Goal: Entertainment & Leisure: Consume media (video, audio)

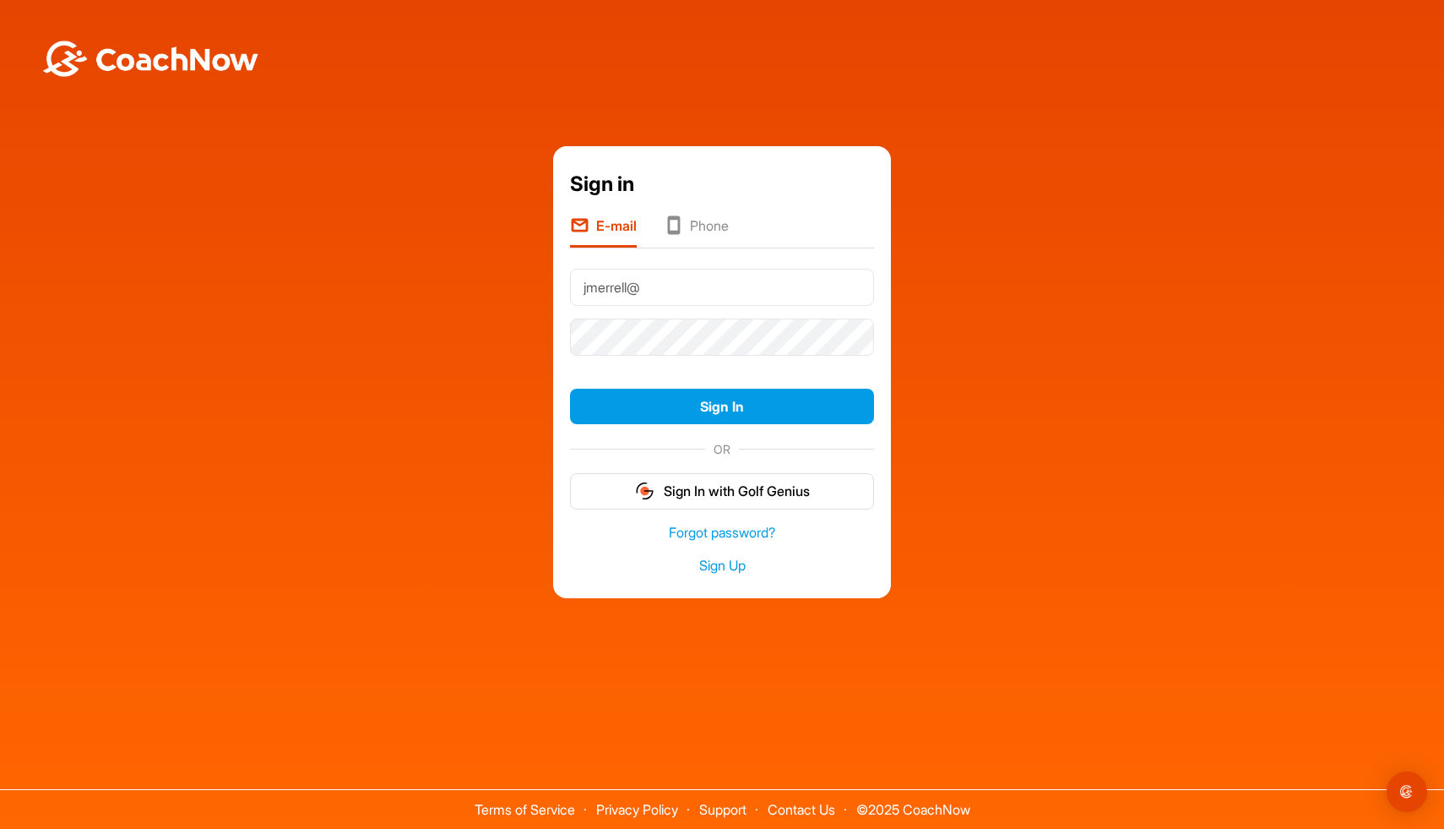
type input "[EMAIL_ADDRESS][DOMAIN_NAME]"
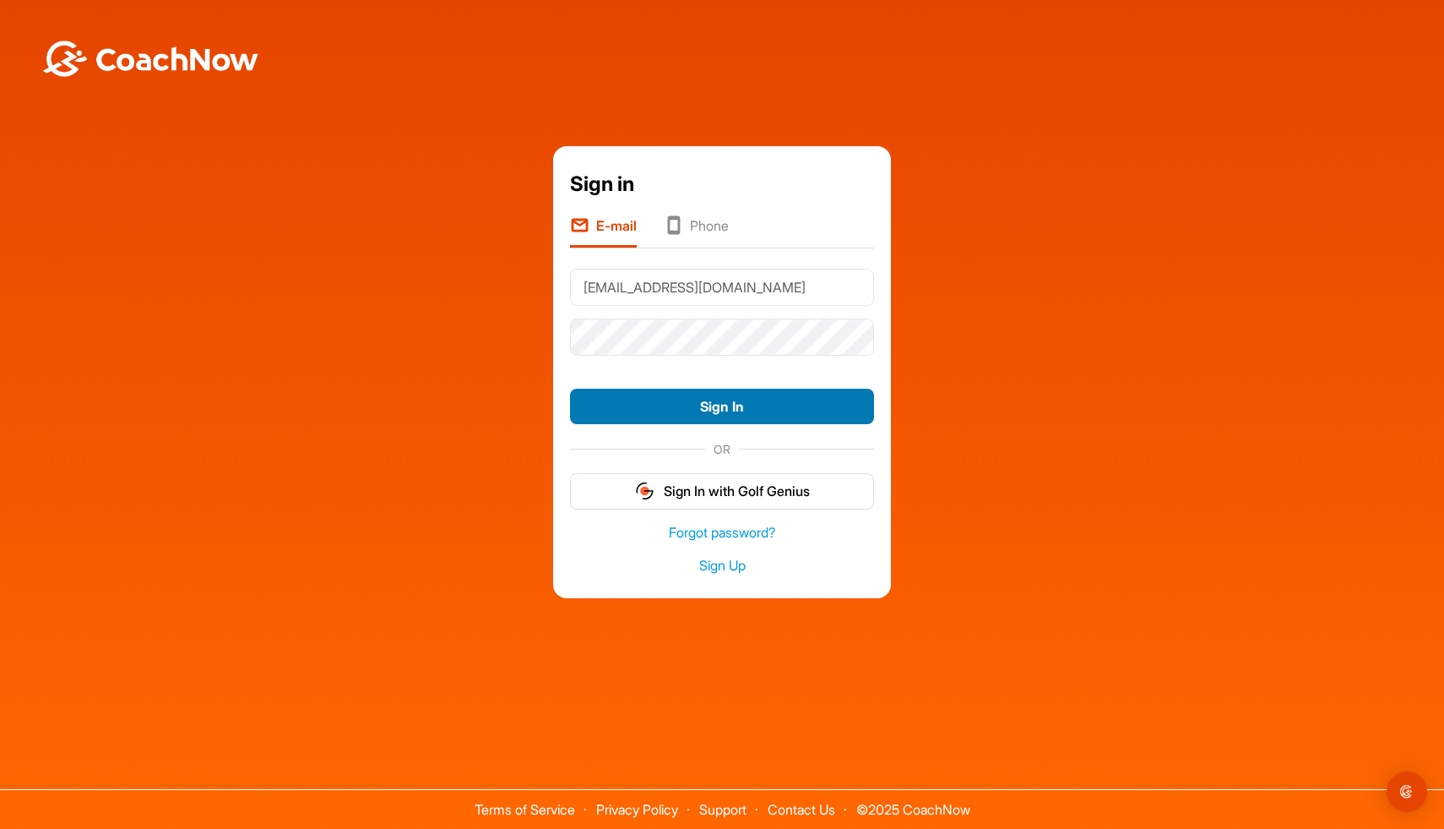
click at [723, 405] on button "Sign In" at bounding box center [722, 407] width 304 height 36
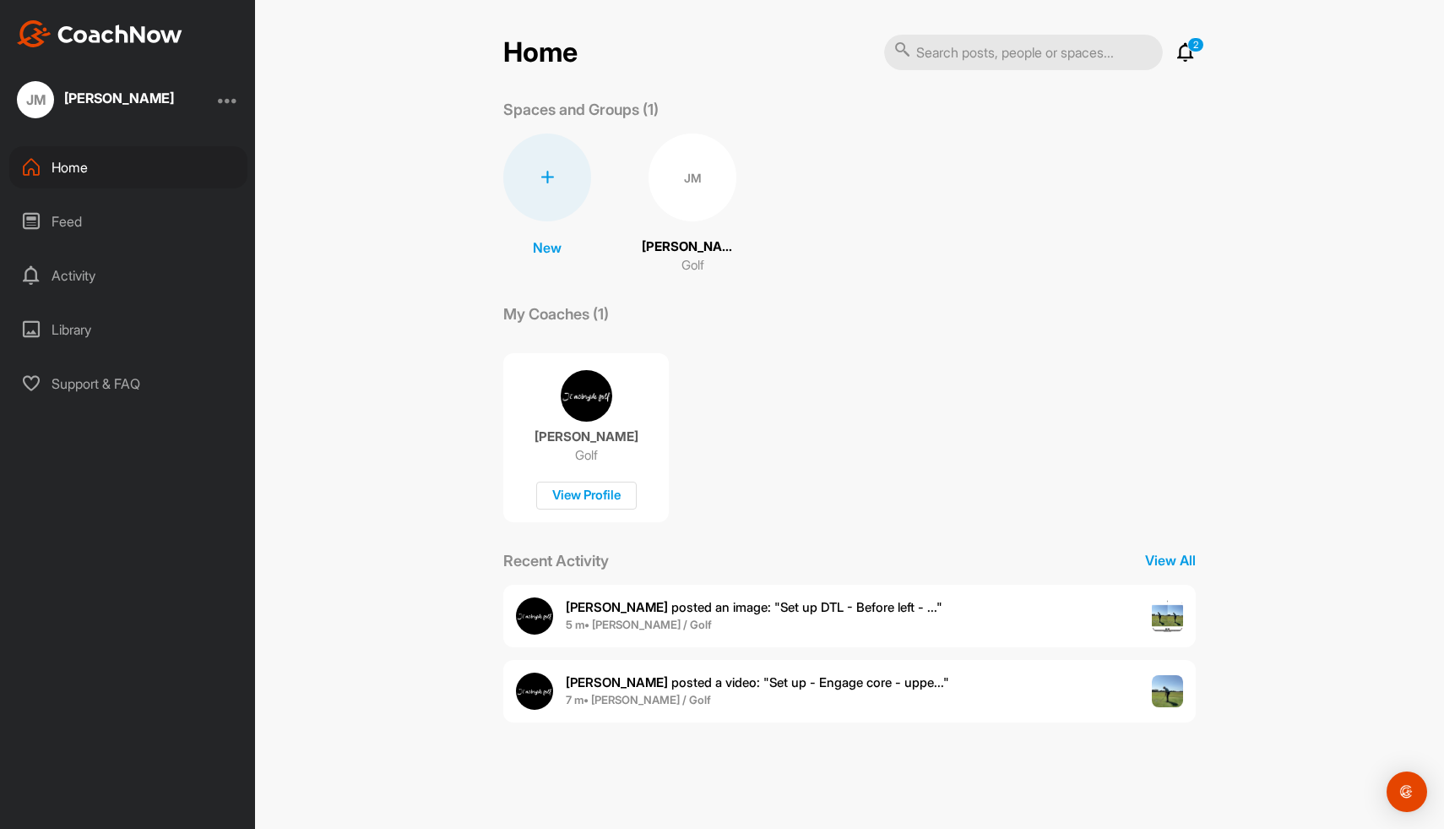
click at [111, 221] on div "Feed" at bounding box center [128, 221] width 238 height 42
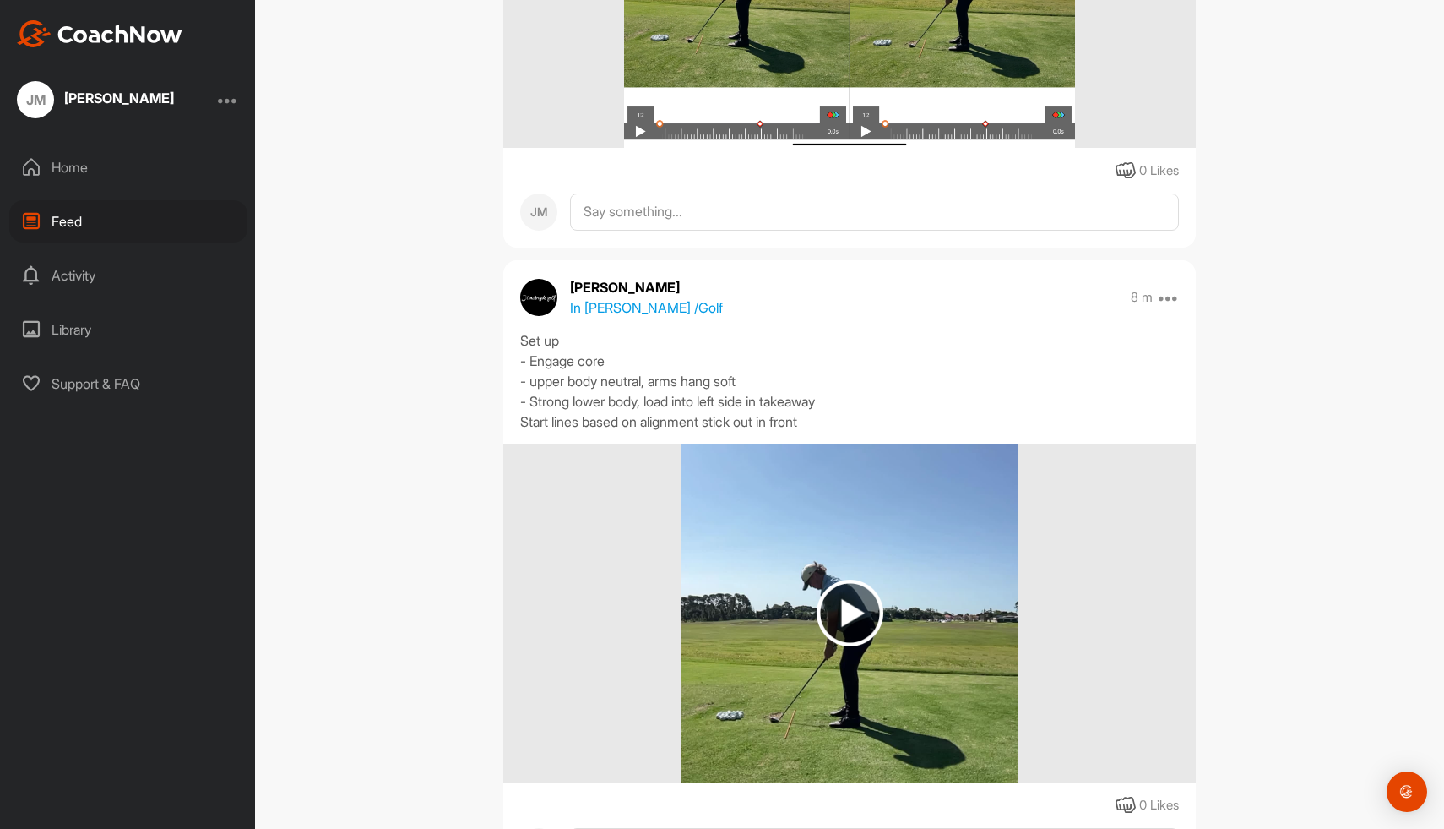
scroll to position [653, 0]
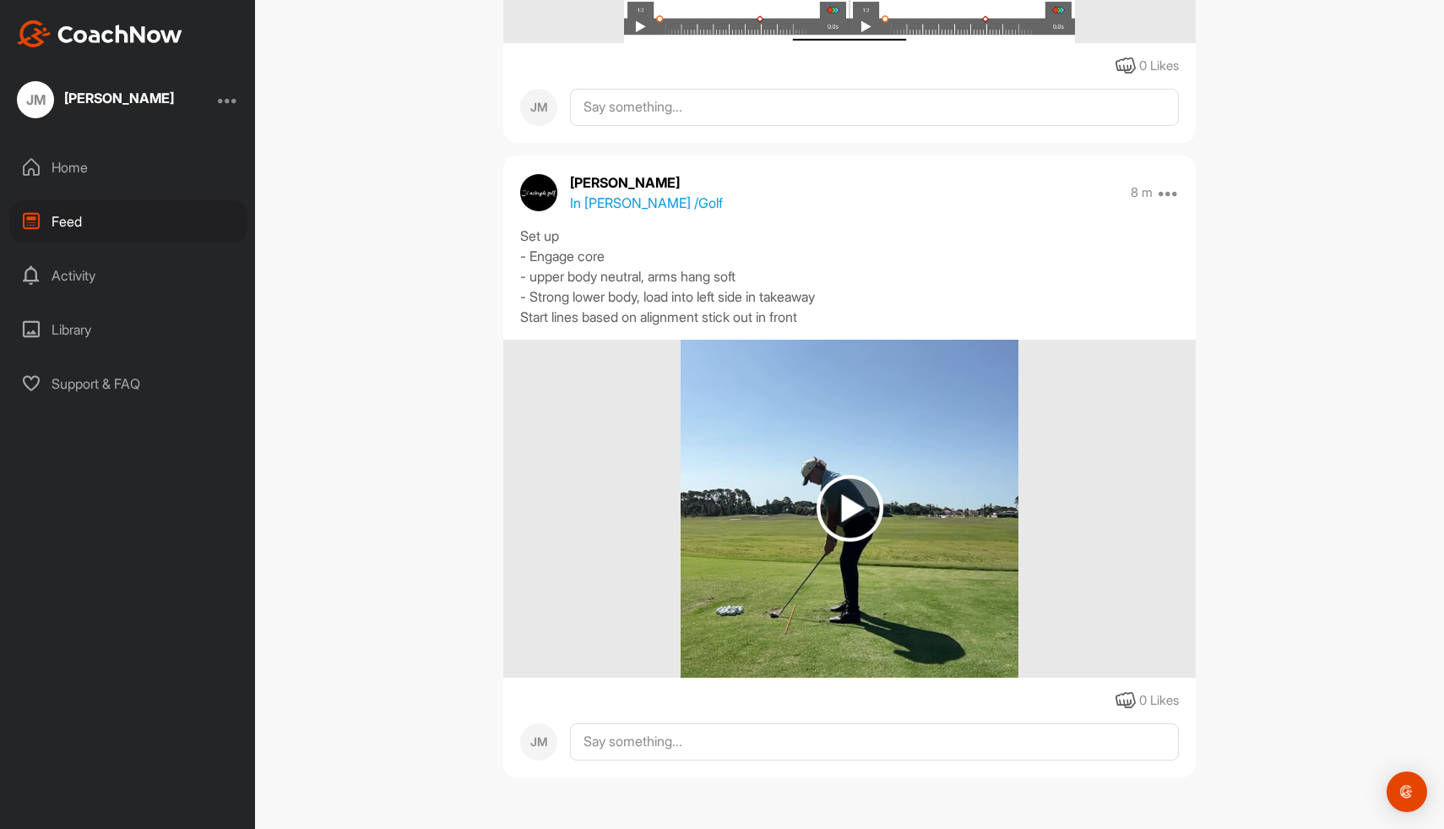
click at [852, 504] on img at bounding box center [850, 508] width 67 height 67
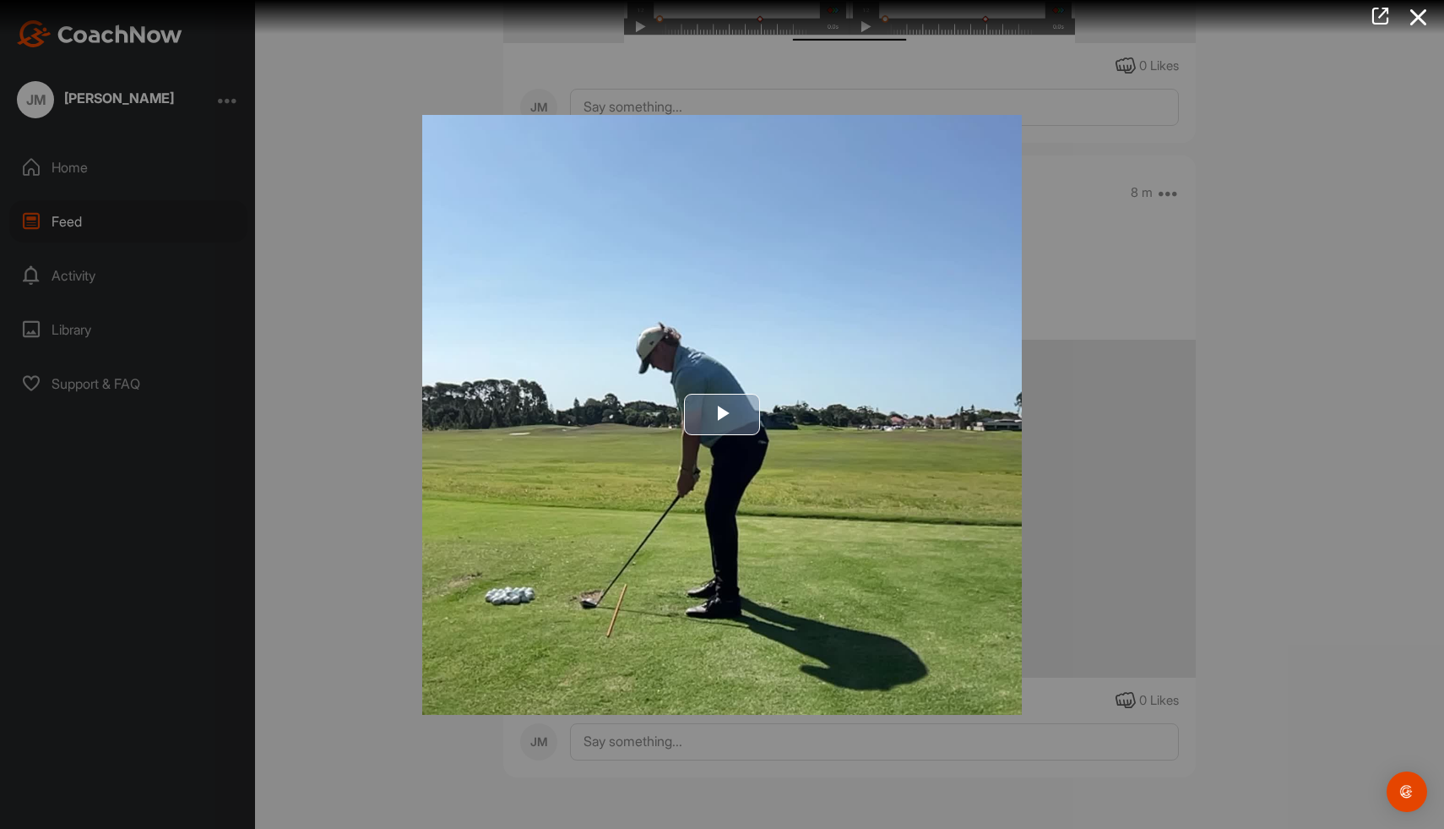
click at [722, 415] on span "Video Player" at bounding box center [722, 415] width 0 height 0
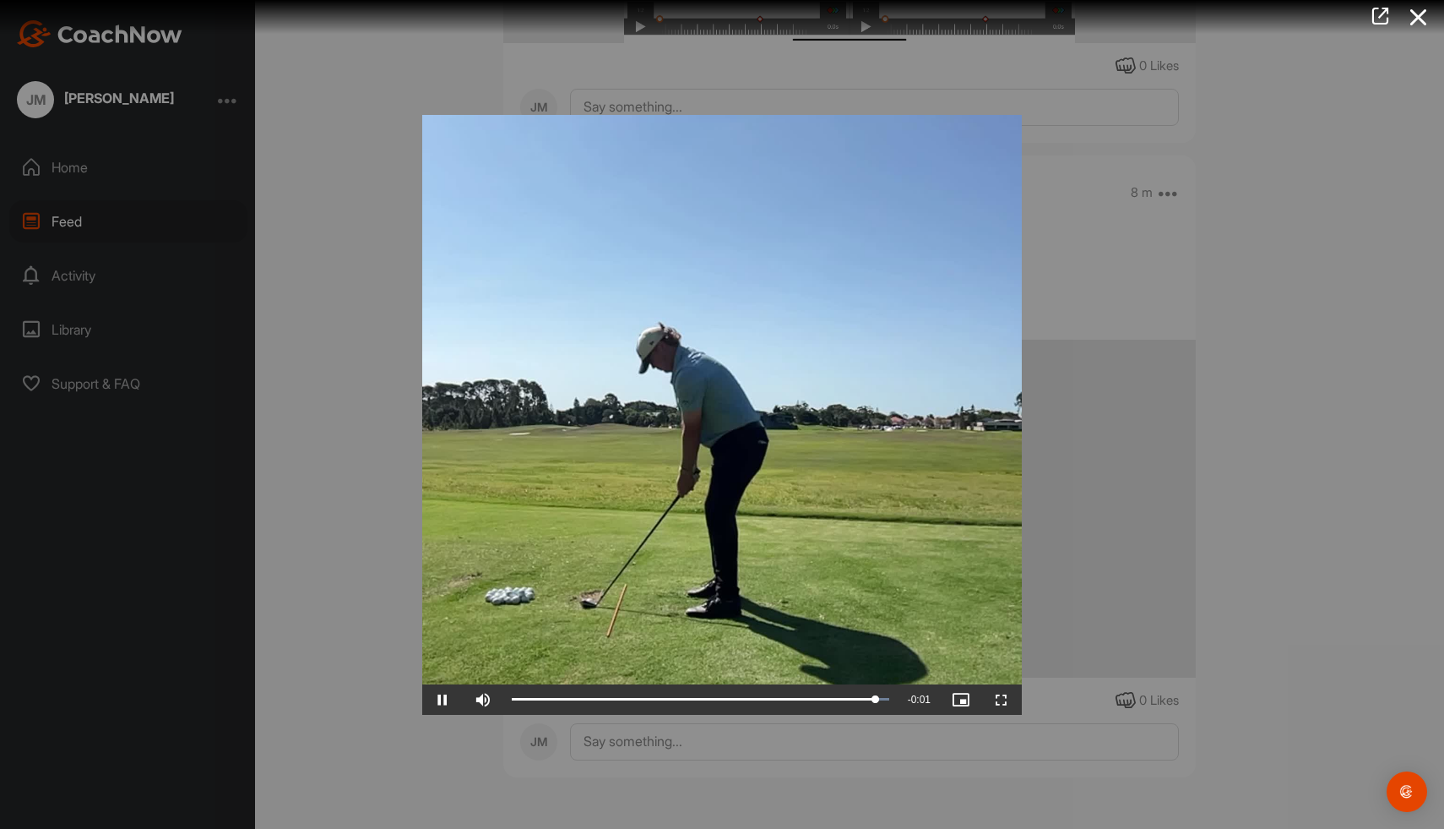
click at [1308, 500] on div at bounding box center [722, 414] width 1444 height 829
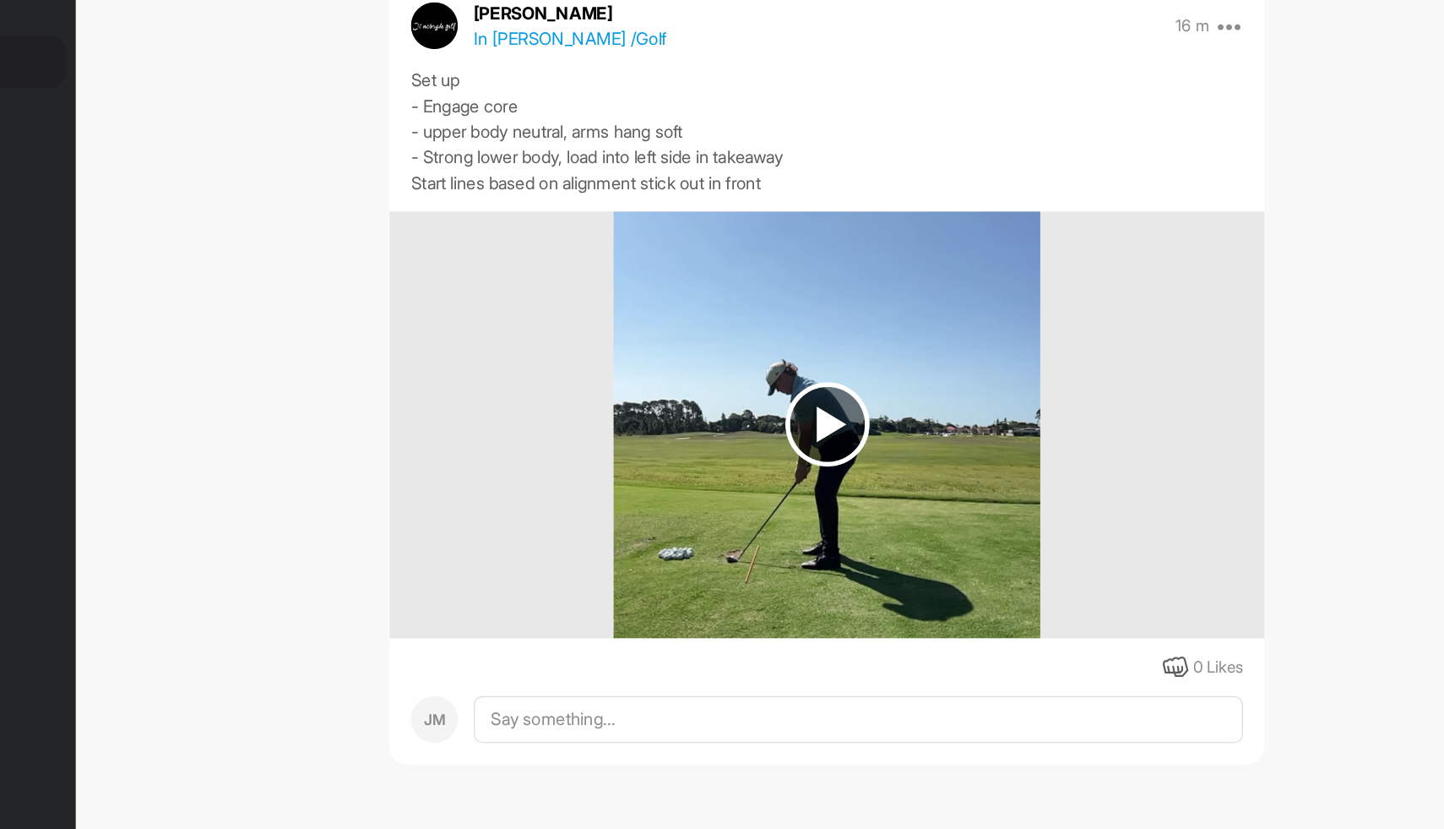
click at [867, 506] on img at bounding box center [850, 508] width 67 height 67
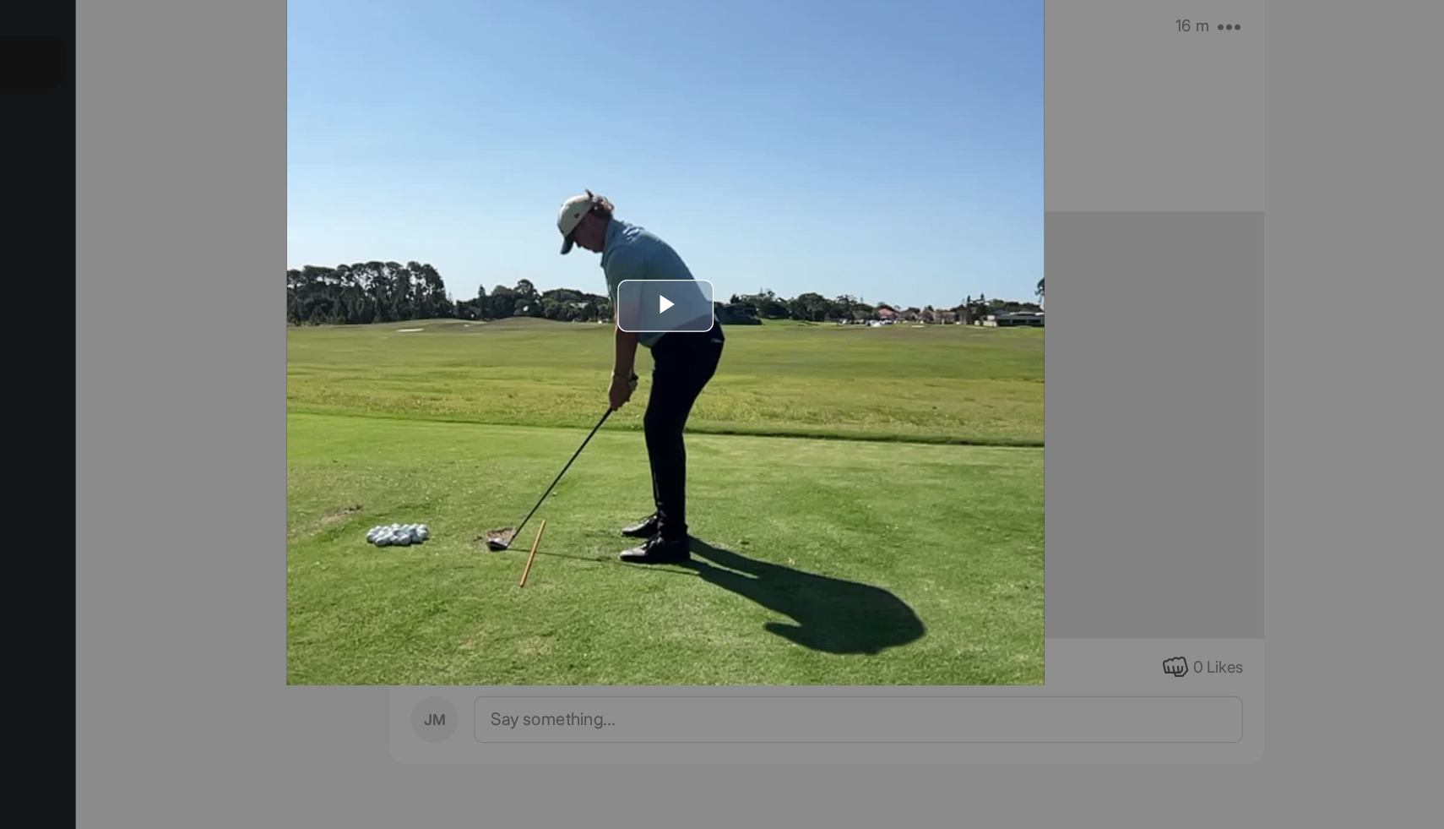
click at [722, 415] on span "Video Player" at bounding box center [722, 415] width 0 height 0
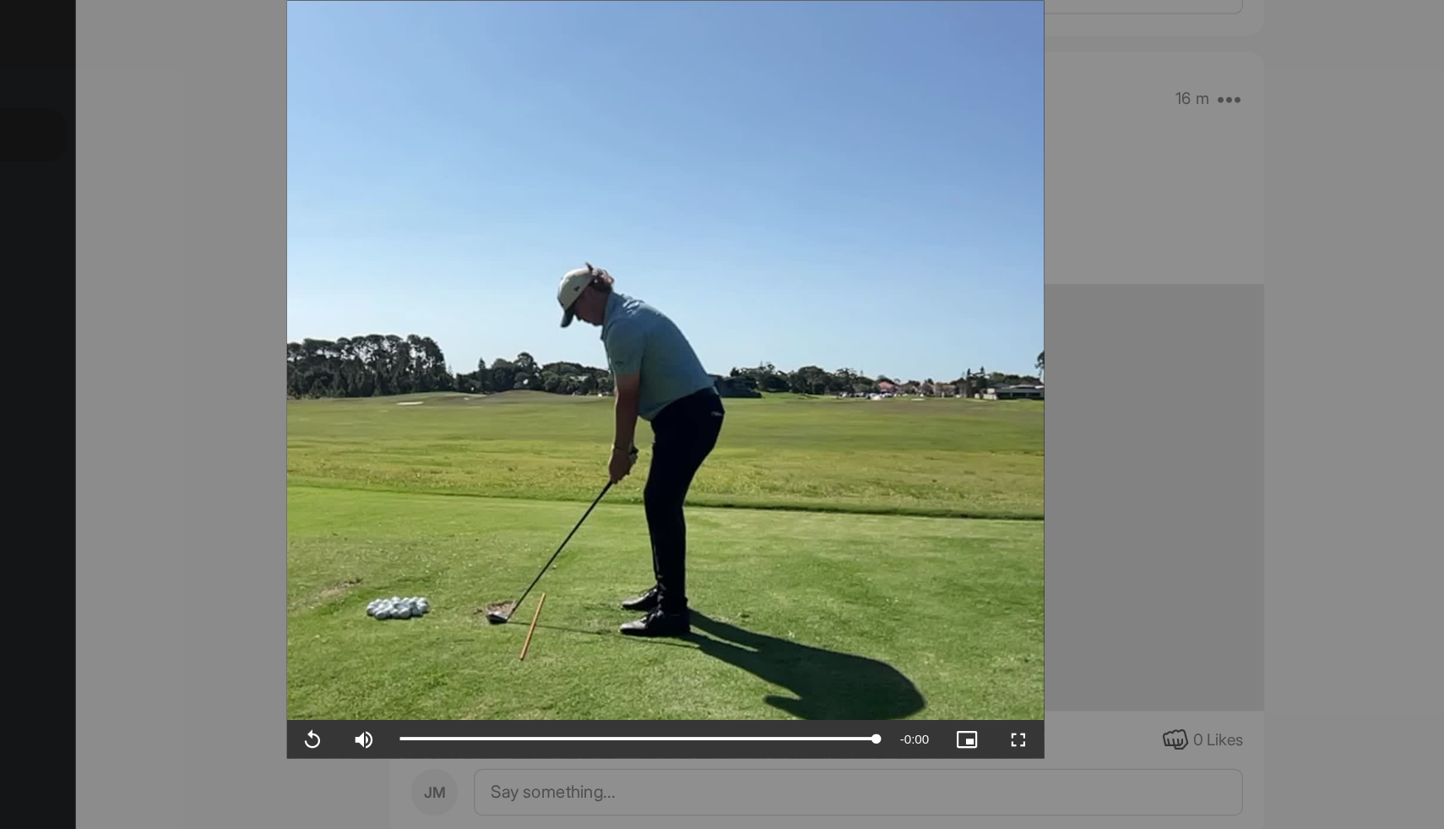
click at [727, 345] on video "Video Player" at bounding box center [722, 415] width 600 height 600
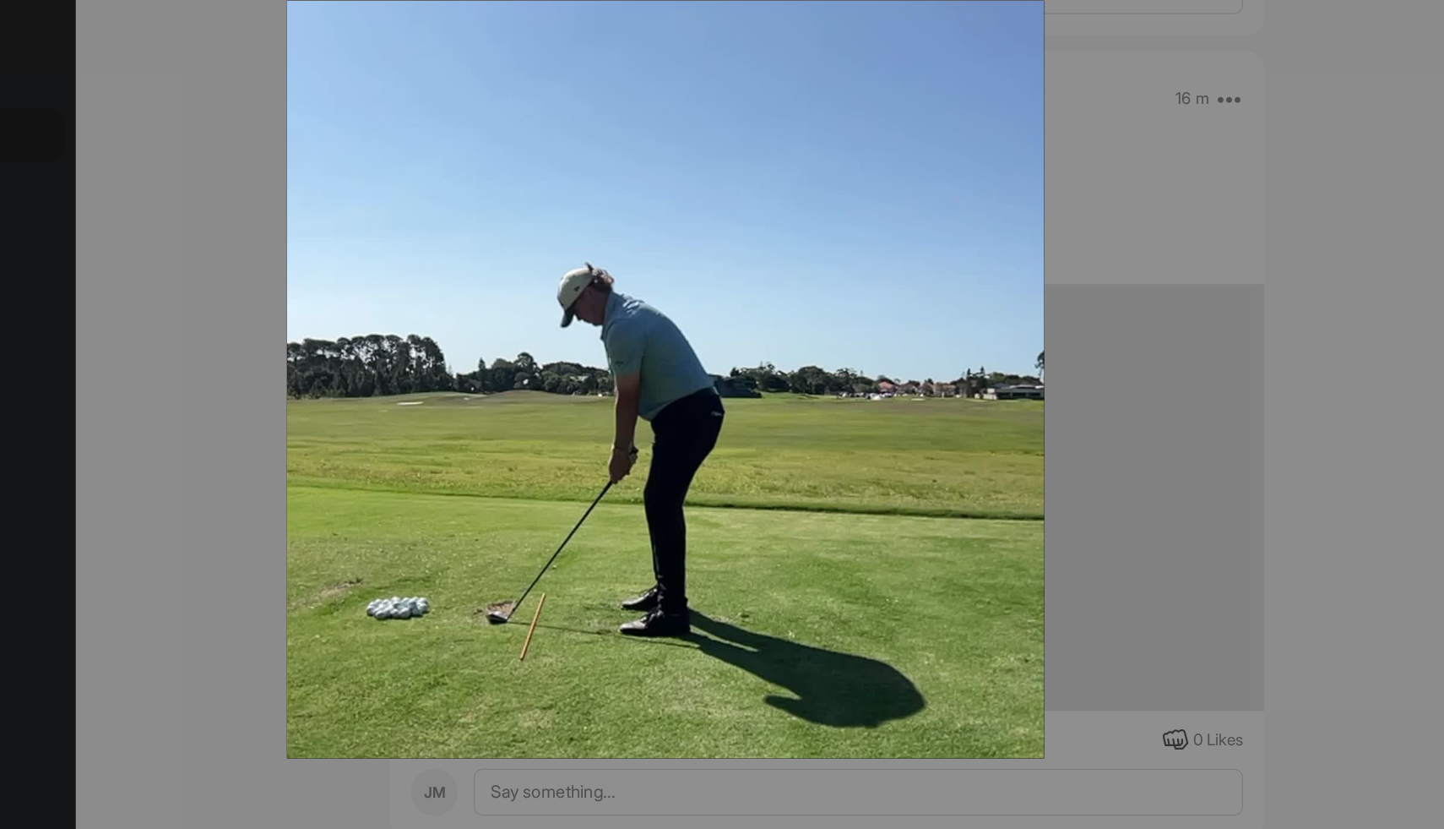
click at [727, 345] on video "Video Player" at bounding box center [722, 415] width 600 height 600
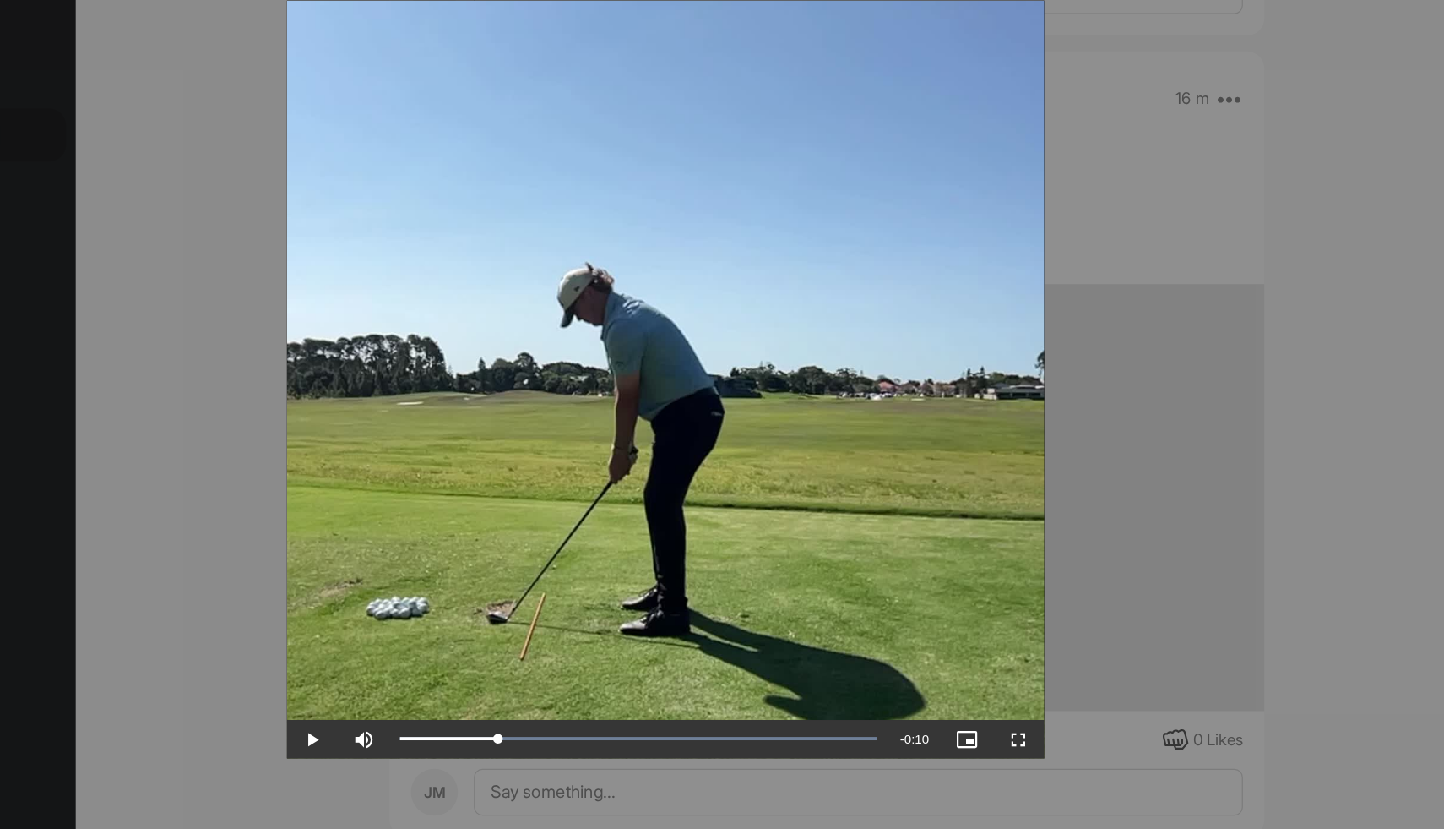
click at [727, 345] on video "Video Player" at bounding box center [722, 415] width 600 height 600
click at [1021, 699] on span "Video Player" at bounding box center [1002, 699] width 41 height 0
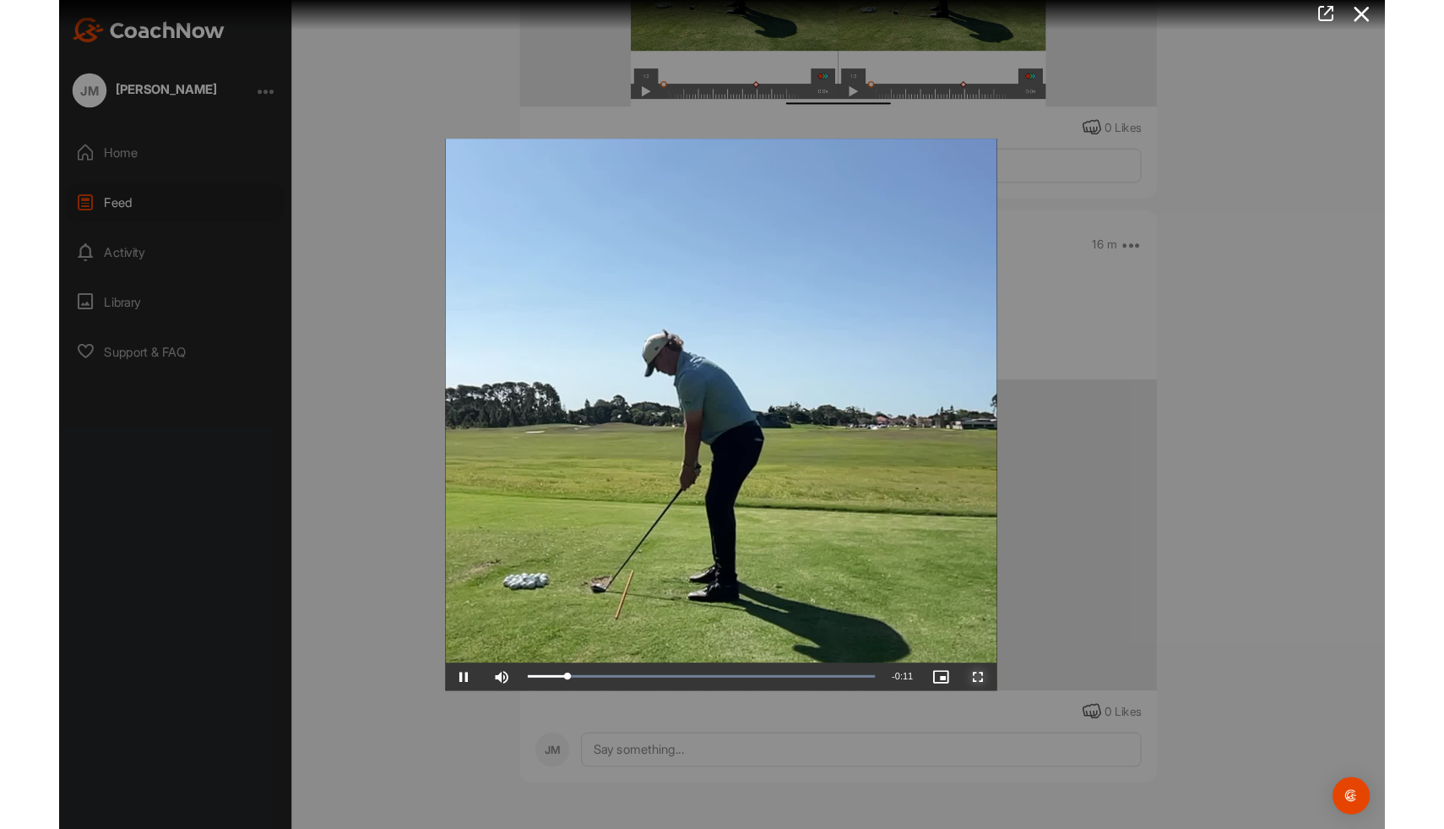
scroll to position [579, 0]
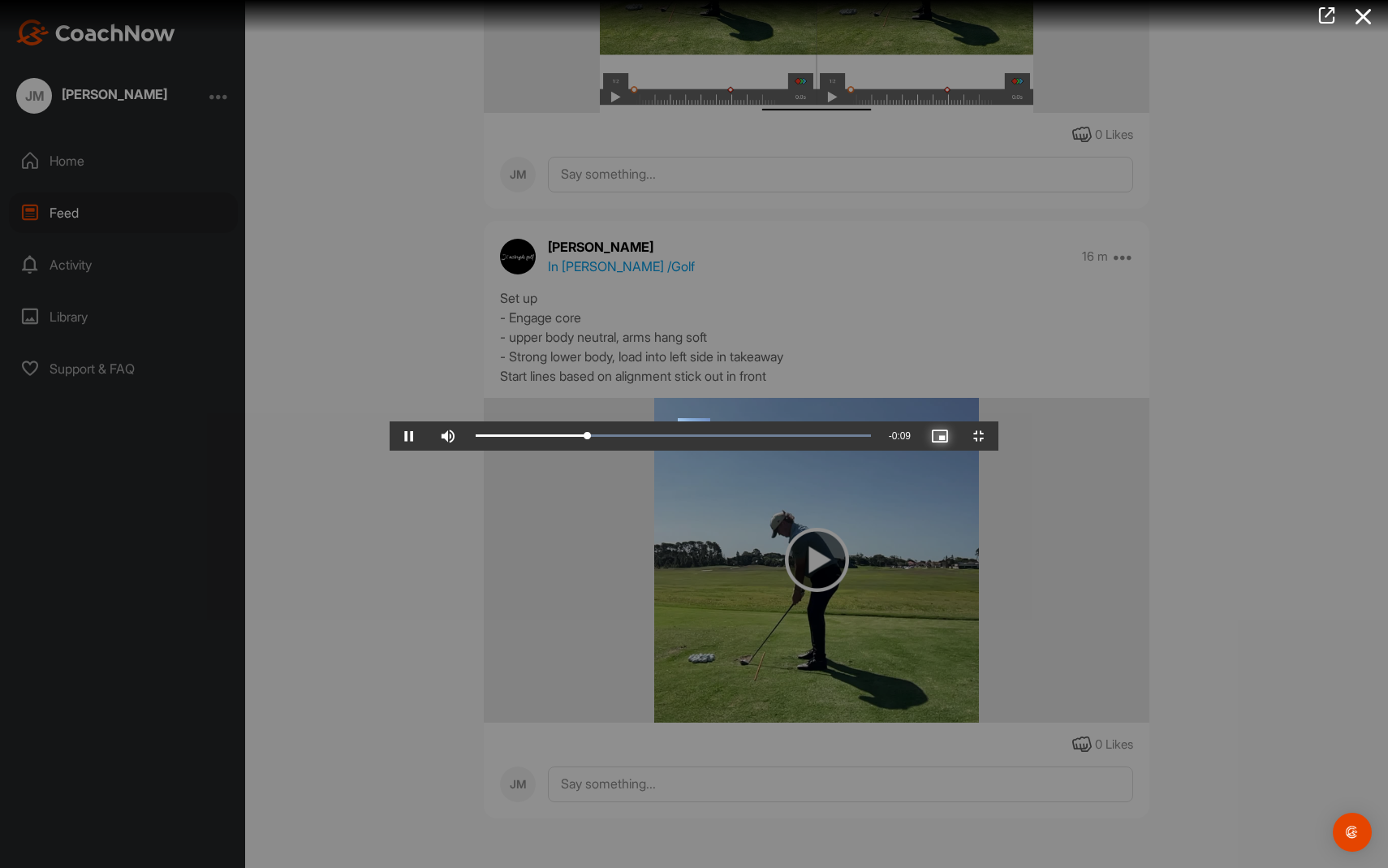
click at [959, 436] on span "Video Player" at bounding box center [940, 436] width 39 height 0
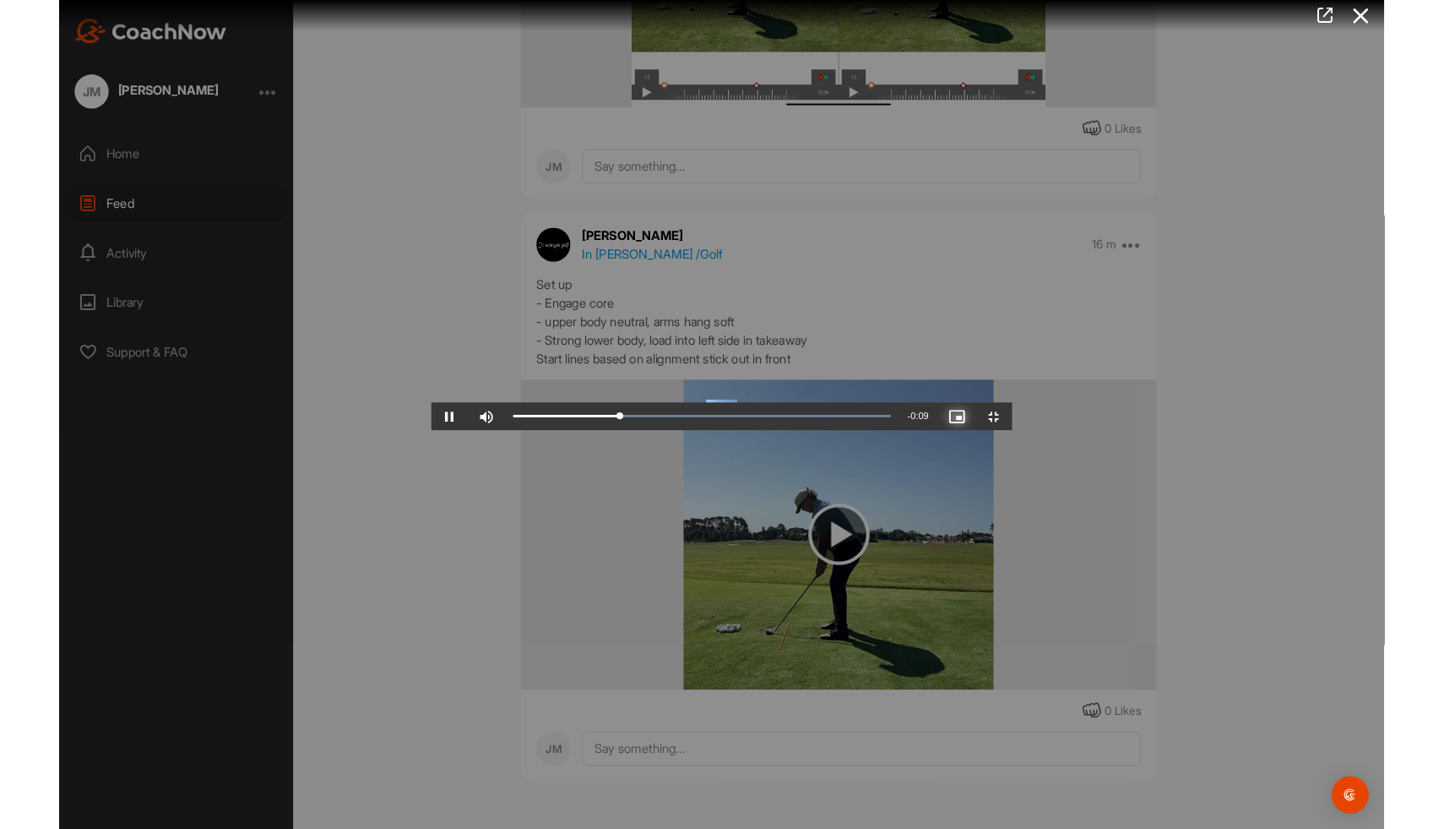
scroll to position [653, 0]
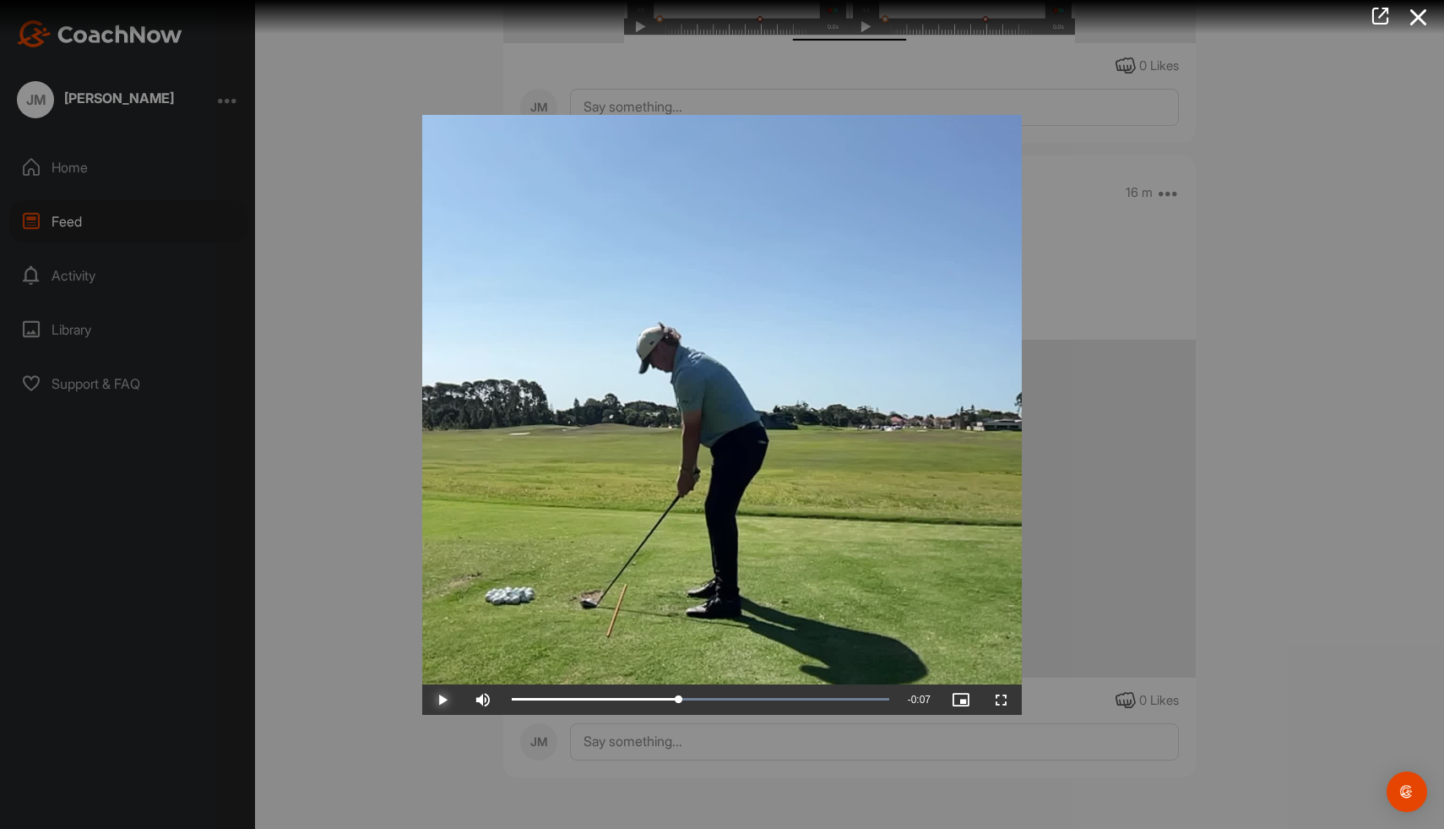
click at [439, 699] on span "Video Player" at bounding box center [442, 699] width 41 height 0
click at [797, 486] on video "Video Player" at bounding box center [722, 415] width 600 height 600
click at [1374, 325] on div at bounding box center [722, 414] width 1444 height 829
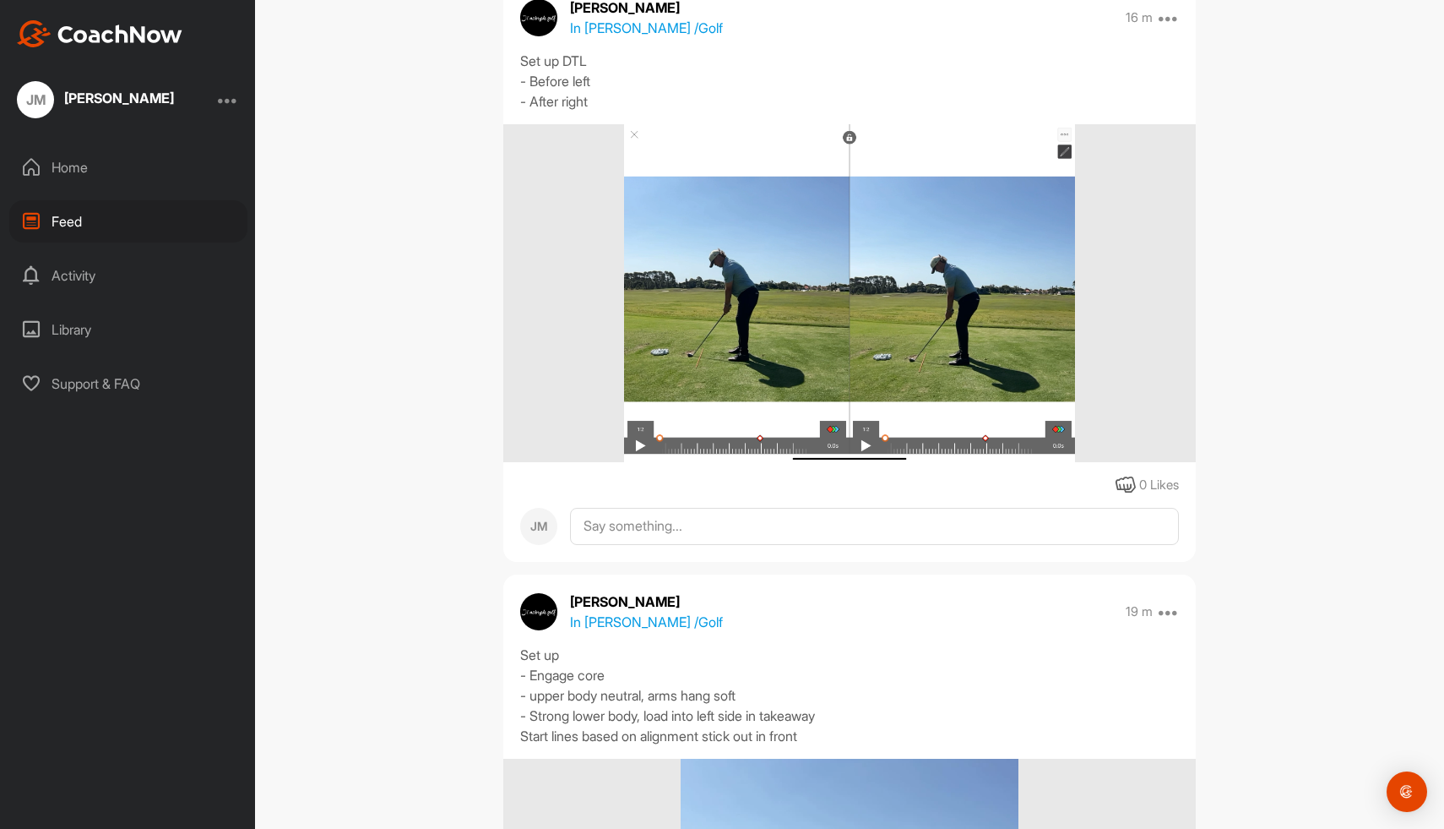
scroll to position [235, 0]
